Goal: Communication & Community: Connect with others

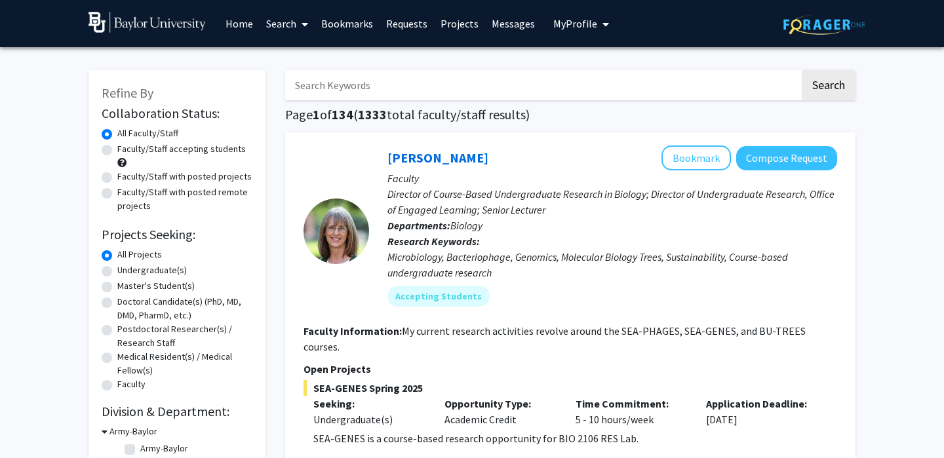
click at [241, 26] on link "Home" at bounding box center [239, 24] width 41 height 46
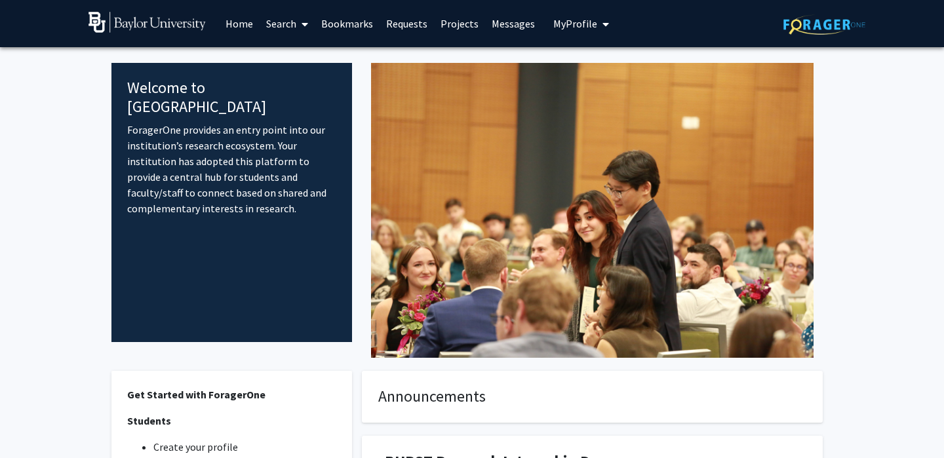
scroll to position [313, 0]
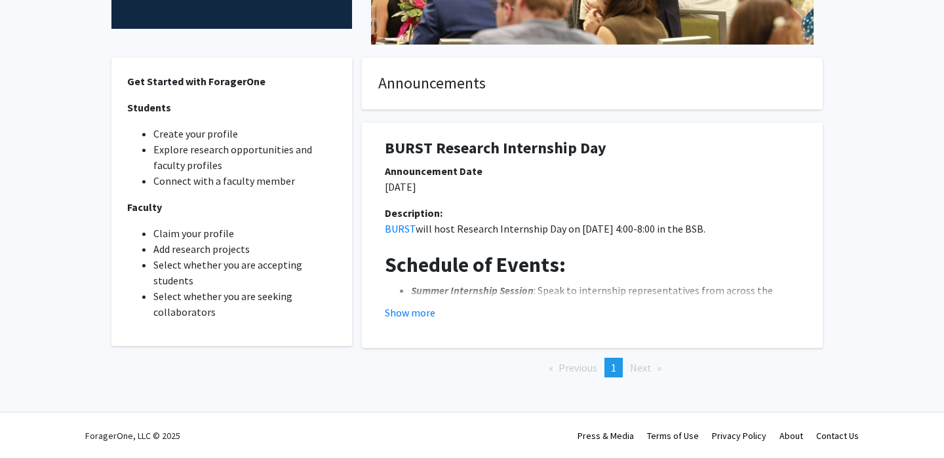
click at [450, 93] on fg-card "Announcements" at bounding box center [592, 84] width 461 height 52
click at [406, 310] on button "Show more" at bounding box center [410, 313] width 50 height 16
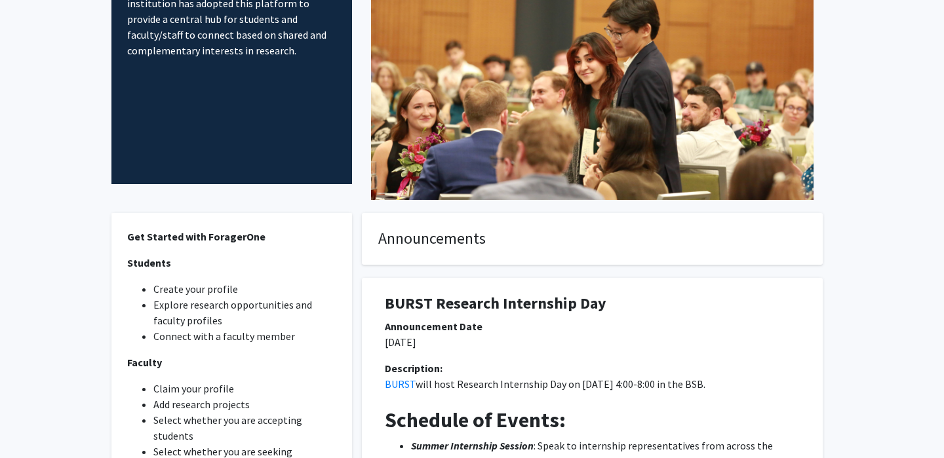
scroll to position [0, 0]
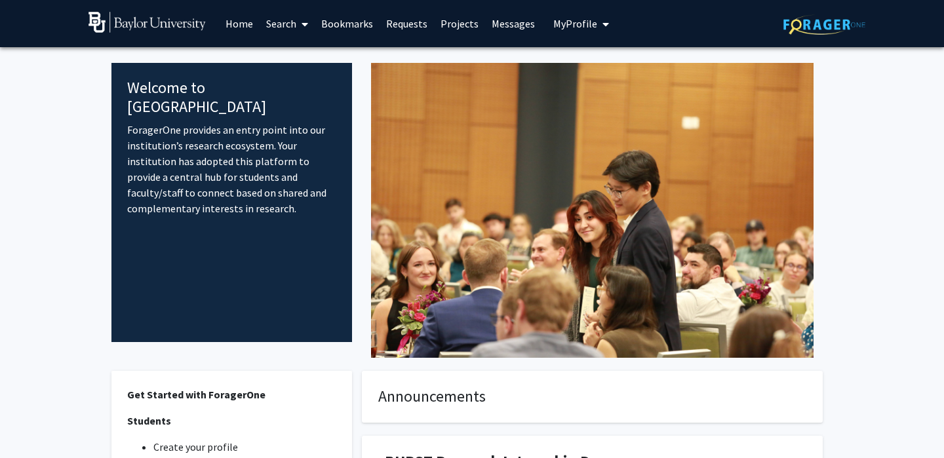
click at [300, 22] on span at bounding box center [302, 24] width 12 height 46
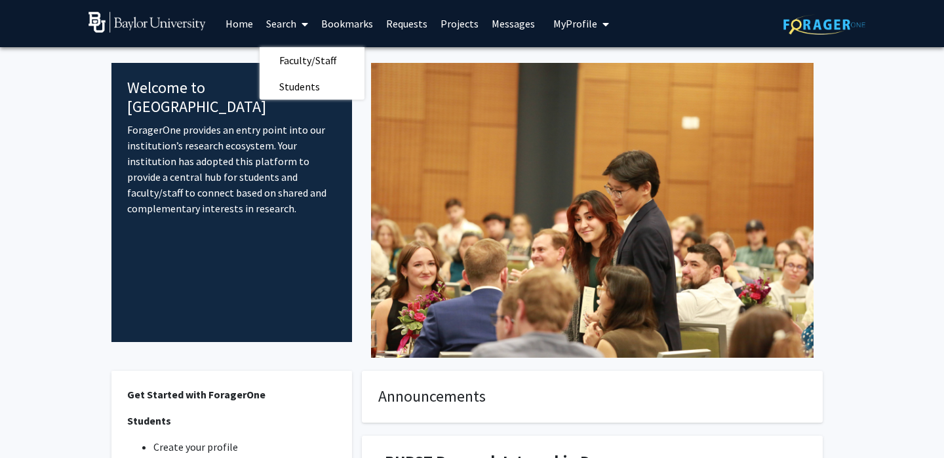
click at [300, 22] on span at bounding box center [302, 24] width 12 height 46
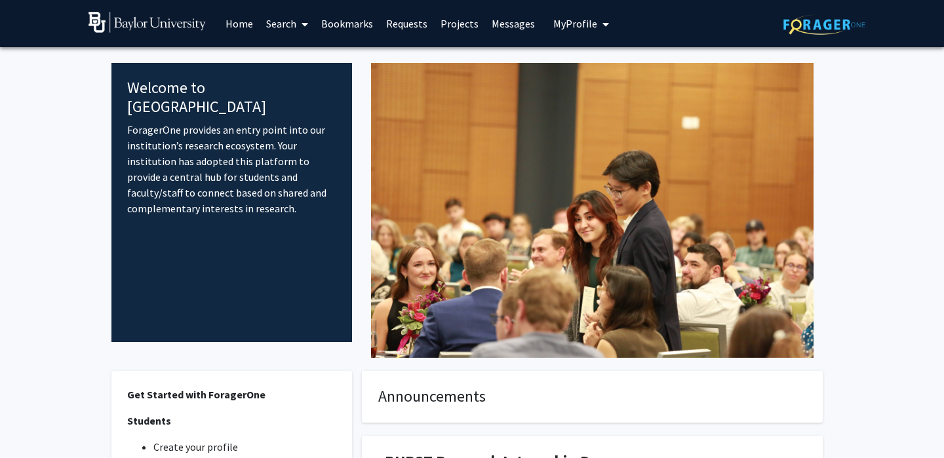
click at [509, 22] on link "Messages" at bounding box center [513, 24] width 56 height 46
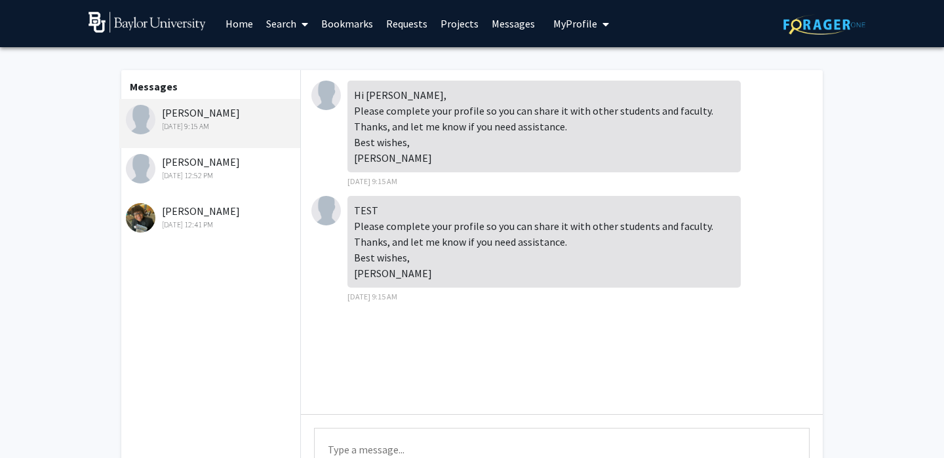
click at [247, 228] on div "[DATE] 12:41 PM" at bounding box center [211, 225] width 171 height 12
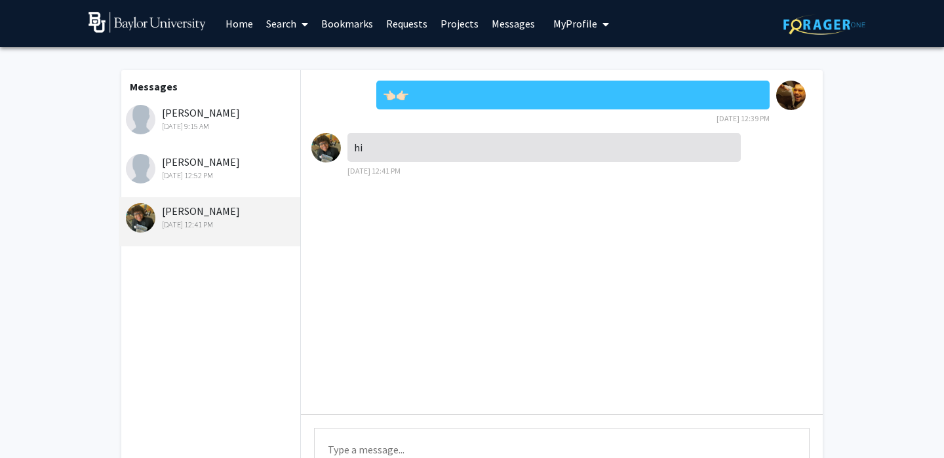
click at [587, 17] on span "My Profile" at bounding box center [575, 23] width 44 height 13
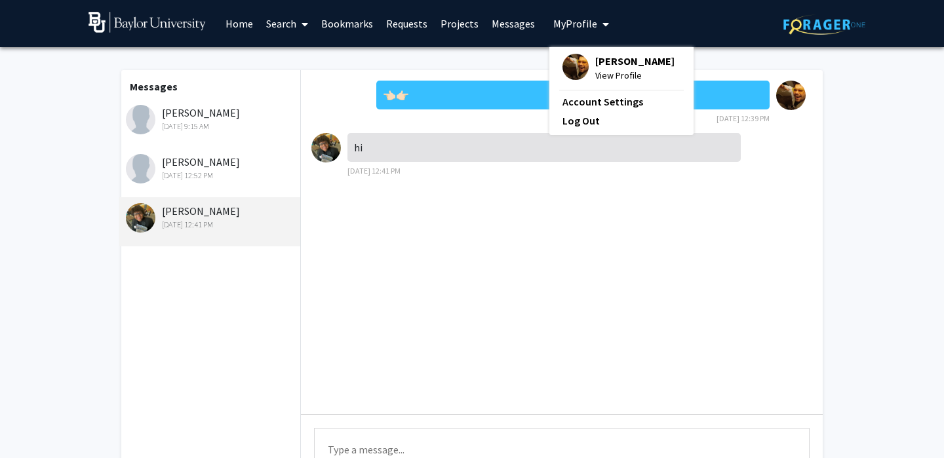
click at [606, 68] on span "[PERSON_NAME]" at bounding box center [634, 61] width 79 height 14
